Goal: Task Accomplishment & Management: Use online tool/utility

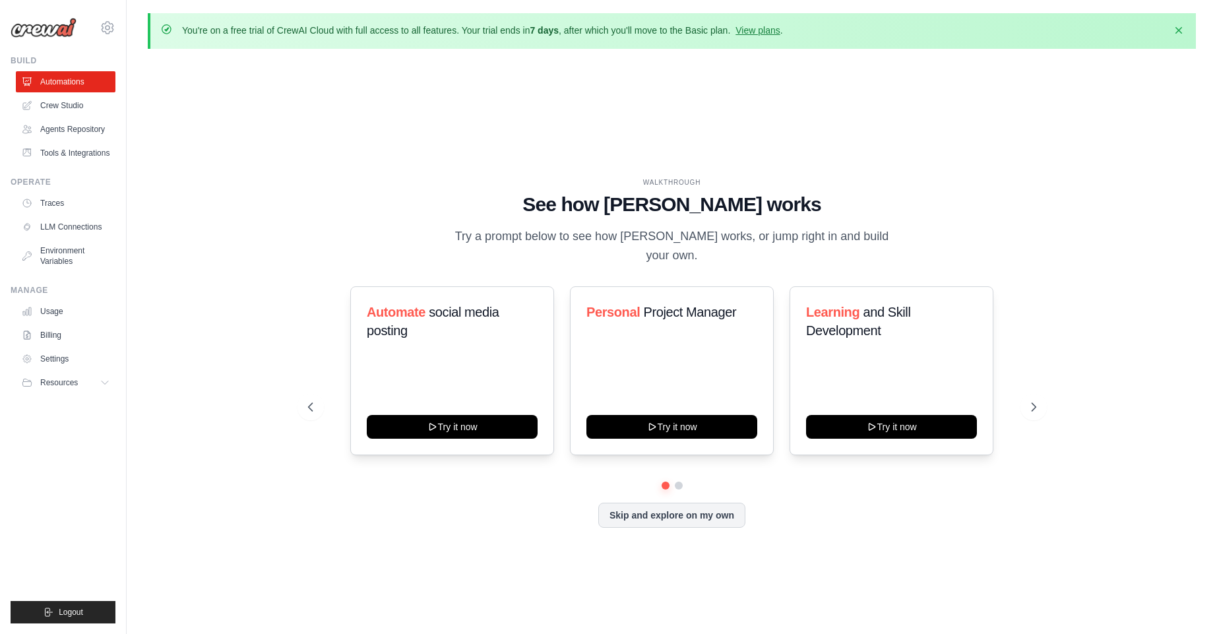
click at [77, 106] on link "Crew Studio" at bounding box center [66, 105] width 100 height 21
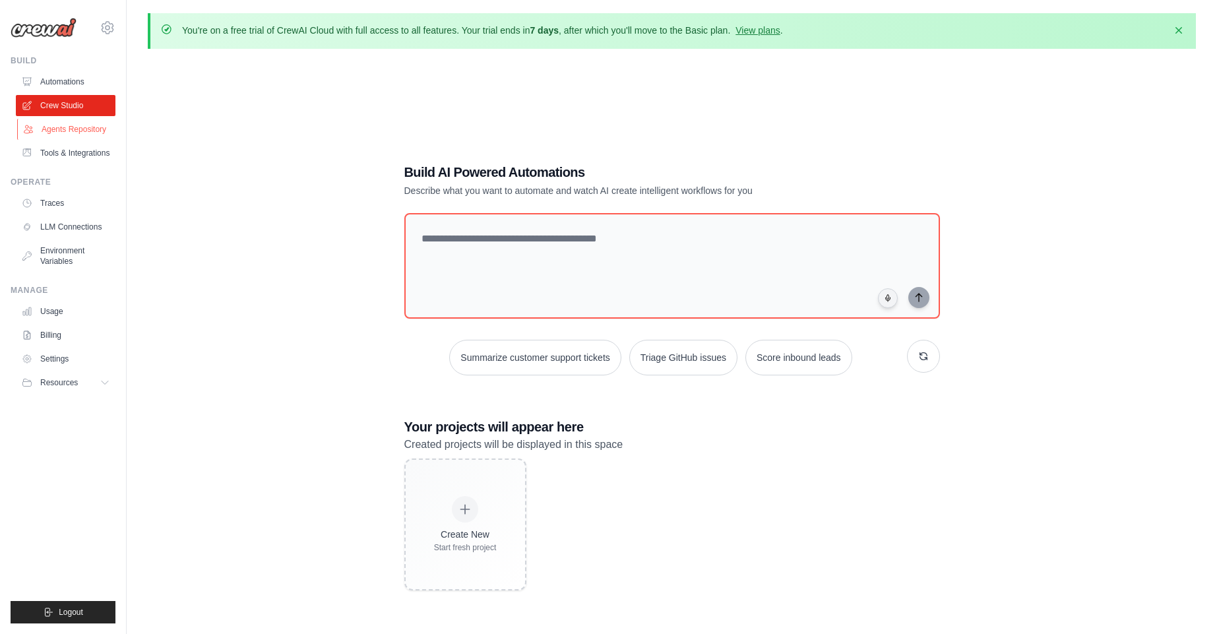
click at [108, 127] on link "Agents Repository" at bounding box center [67, 129] width 100 height 21
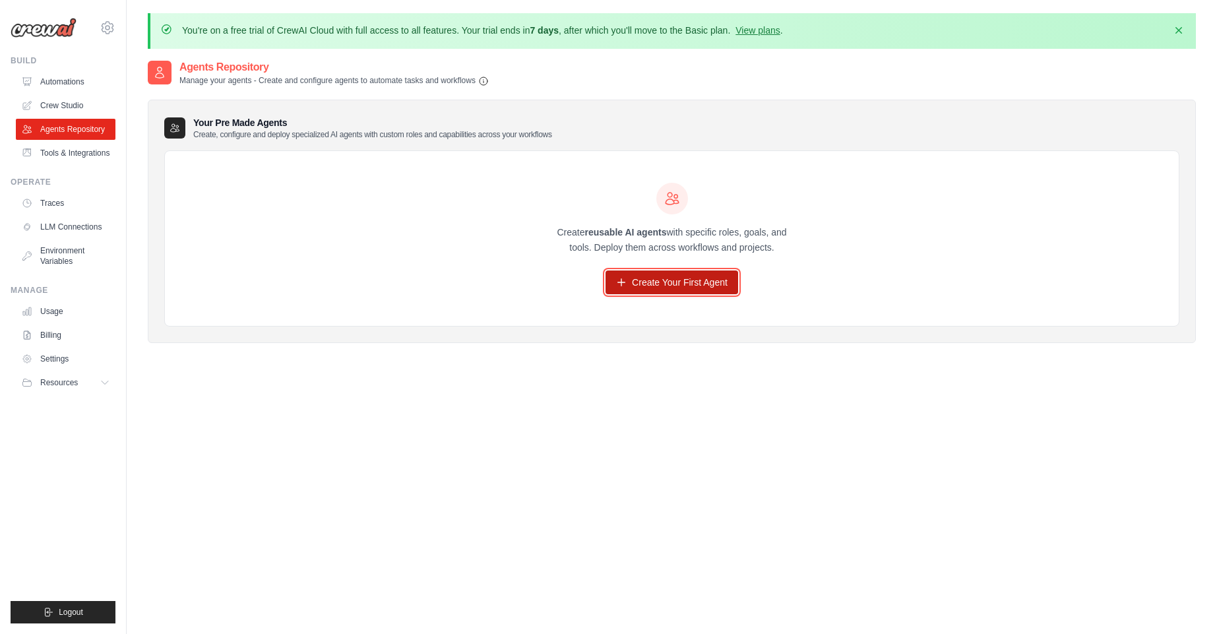
click at [677, 287] on link "Create Your First Agent" at bounding box center [672, 282] width 133 height 24
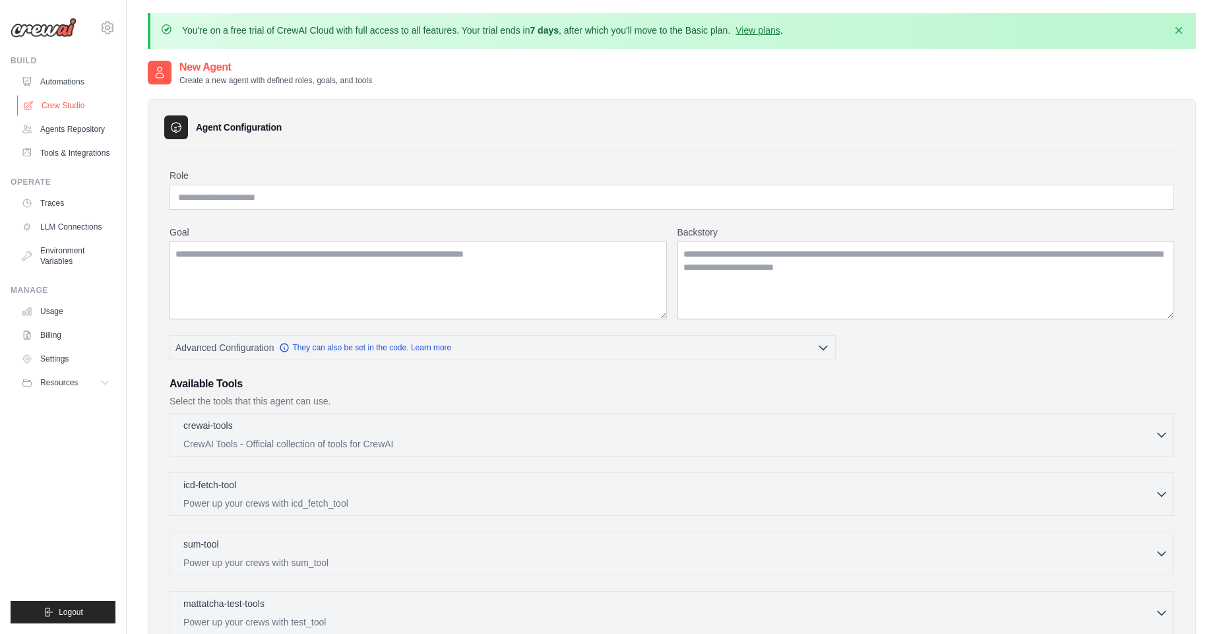
click at [51, 100] on link "Crew Studio" at bounding box center [67, 105] width 100 height 21
